Goal: Task Accomplishment & Management: Use online tool/utility

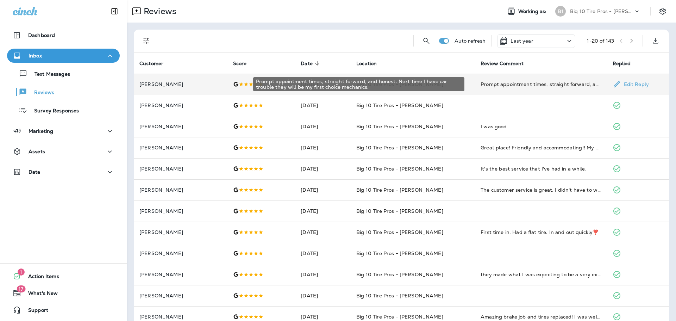
click at [542, 87] on div "Prompt appointment times, straight forward, and honest. Next time I have car tr…" at bounding box center [540, 84] width 120 height 7
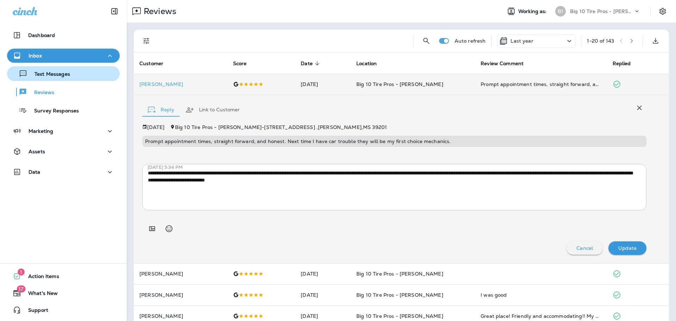
click at [59, 74] on p "Text Messages" at bounding box center [48, 74] width 43 height 7
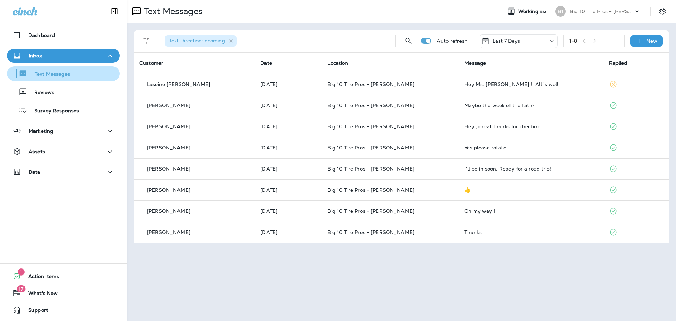
click at [55, 76] on p "Text Messages" at bounding box center [48, 74] width 43 height 7
click at [52, 75] on p "Text Messages" at bounding box center [48, 74] width 43 height 7
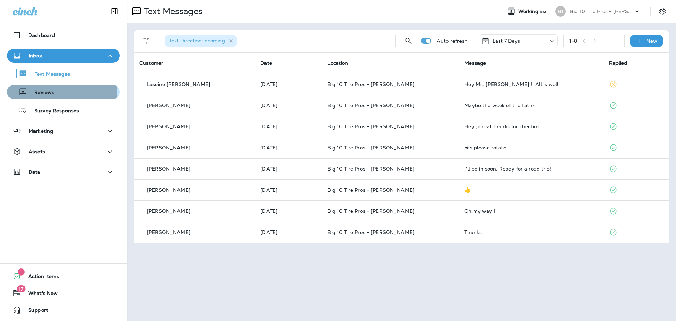
click at [49, 93] on p "Reviews" at bounding box center [40, 92] width 27 height 7
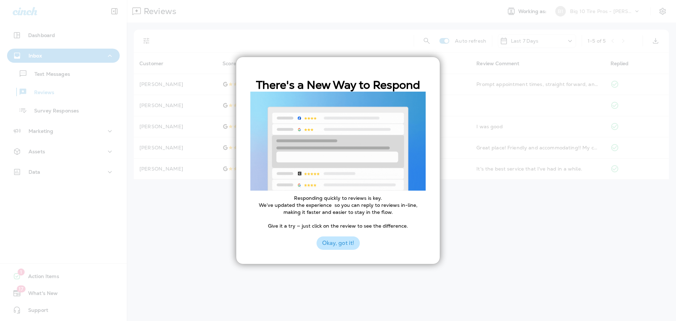
click at [351, 244] on button "Okay, got it!" at bounding box center [337, 242] width 43 height 13
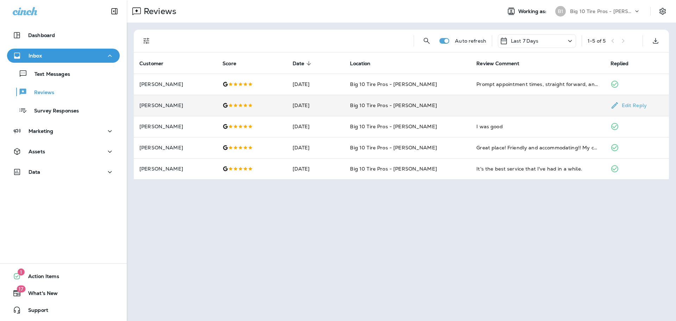
click at [224, 102] on td at bounding box center [252, 105] width 70 height 21
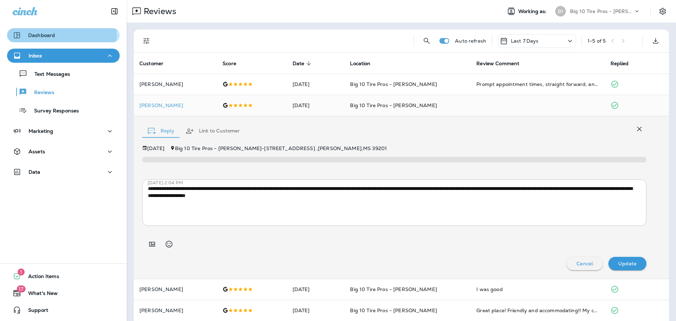
click at [47, 36] on p "Dashboard" at bounding box center [41, 35] width 27 height 6
